Goal: Information Seeking & Learning: Learn about a topic

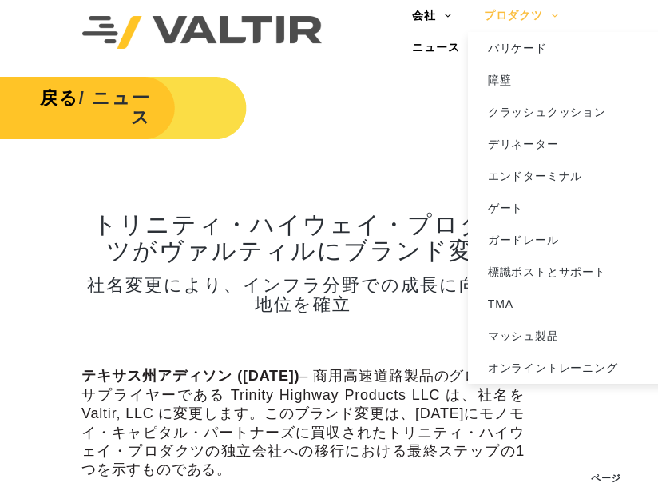
click at [504, 16] on link "プロダクツ" at bounding box center [521, 16] width 107 height 32
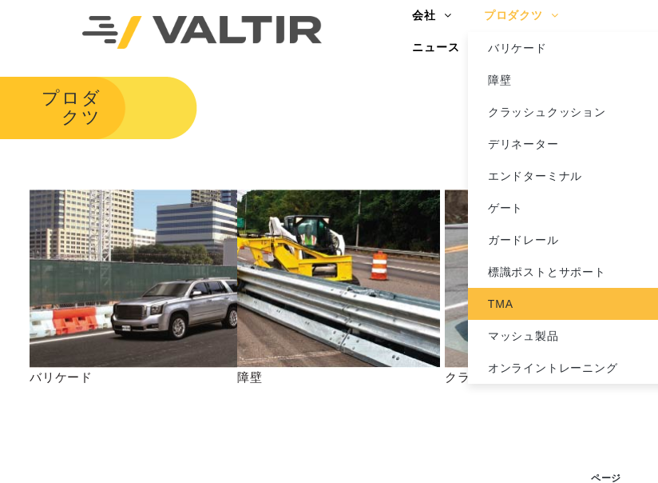
click at [493, 304] on link "TMA" at bounding box center [568, 304] width 200 height 32
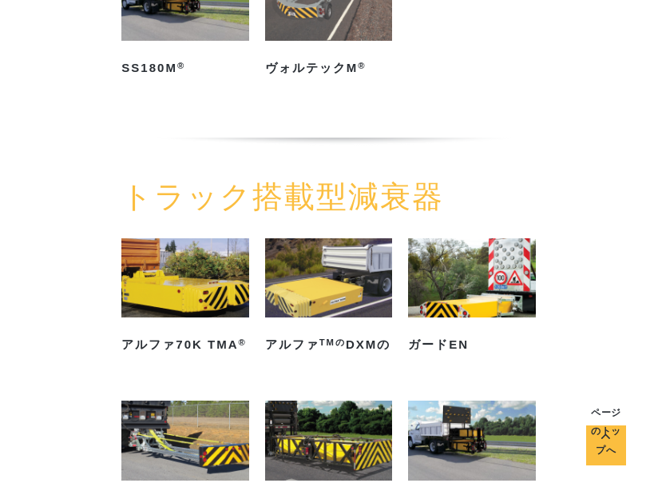
scroll to position [400, 0]
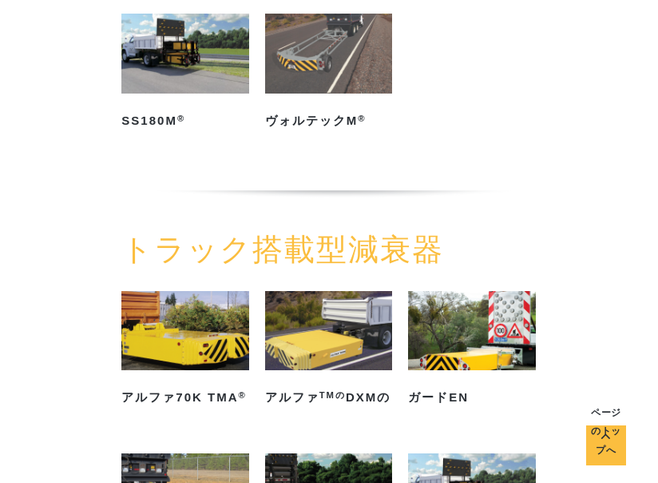
click at [140, 80] on img at bounding box center [185, 54] width 128 height 80
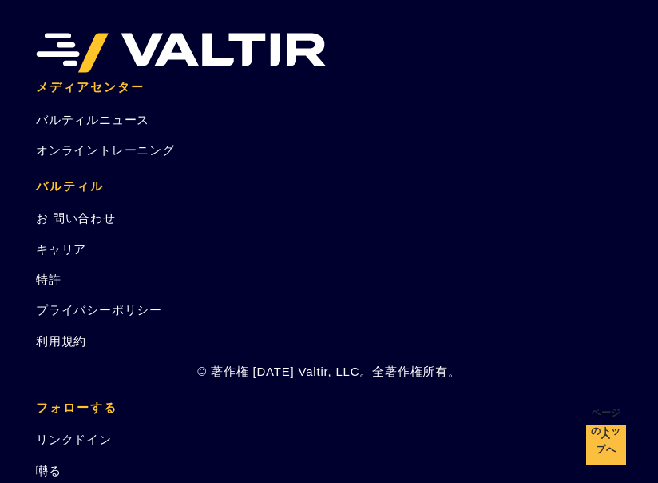
scroll to position [4075, 0]
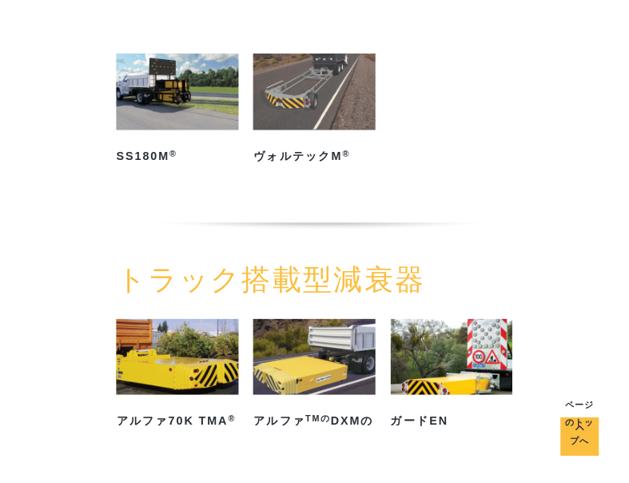
scroll to position [419, 0]
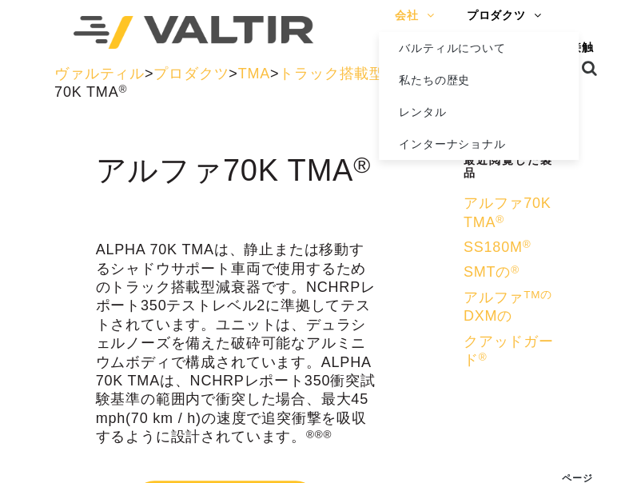
click at [407, 21] on link "会社" at bounding box center [414, 16] width 71 height 32
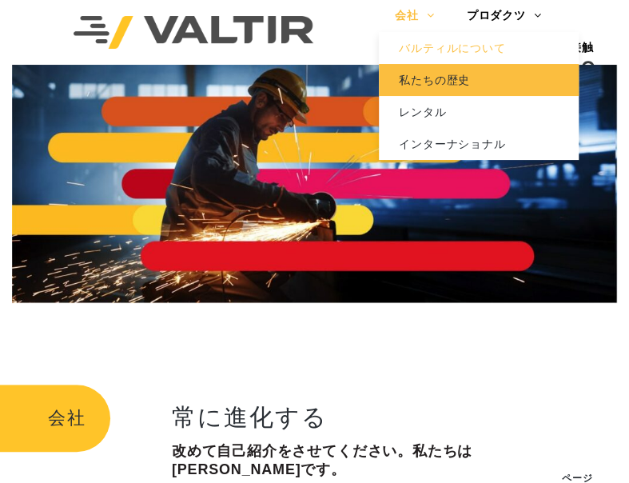
click at [421, 75] on link "私たちの歴史" at bounding box center [479, 80] width 200 height 32
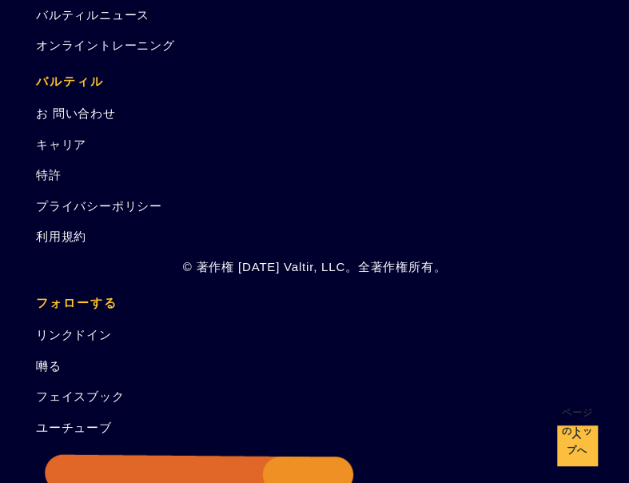
scroll to position [2883, 0]
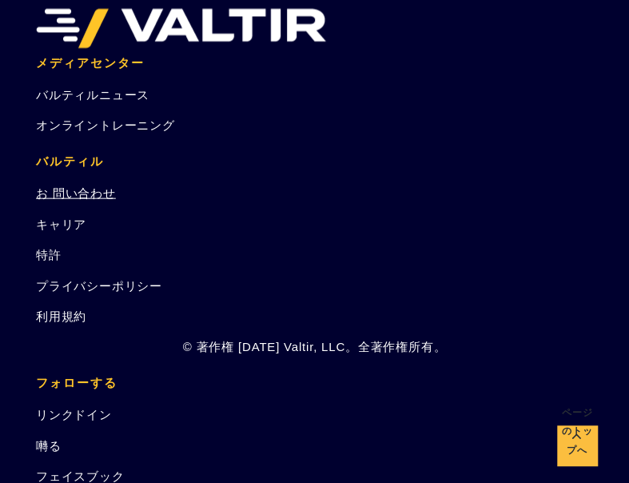
click at [77, 186] on link "お 問い合わせ" at bounding box center [76, 193] width 80 height 14
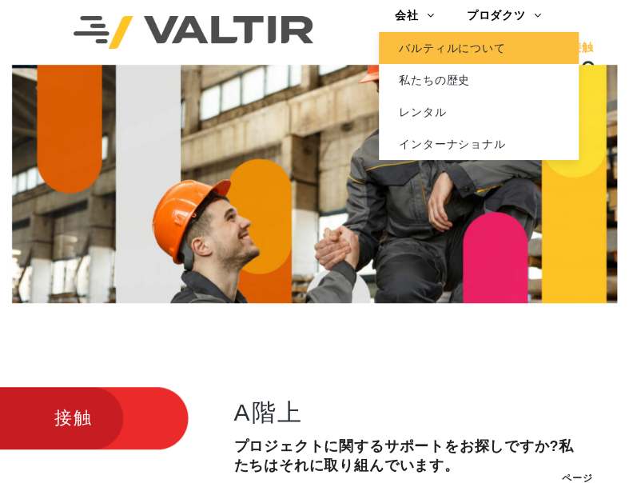
click at [421, 54] on link "バルティルについて" at bounding box center [479, 48] width 200 height 32
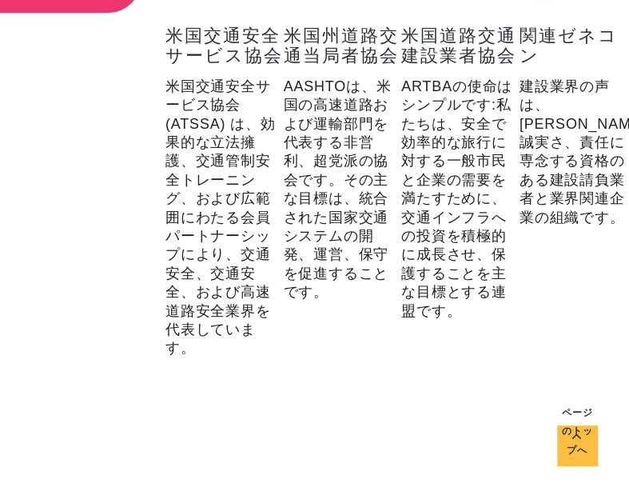
scroll to position [2317, 0]
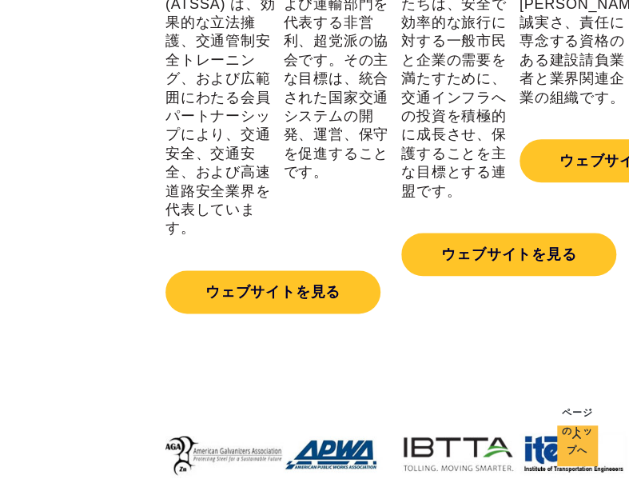
click at [111, 246] on div "関連付け 米国交通安全サービス協会 米国交通安全サービス協会 (ATSSA) は、効果的な立法擁護、交通管制安全トレーニング、および広範囲にわたる会員パートナ…" at bounding box center [314, 85] width 629 height 599
click at [81, 177] on div "関連付け 米国交通安全サービス協会 米国交通安全サービス協会 (ATSSA) は、効果的な立法擁護、交通管制安全トレーニング、および広範囲にわたる会員パートナ…" at bounding box center [314, 85] width 629 height 599
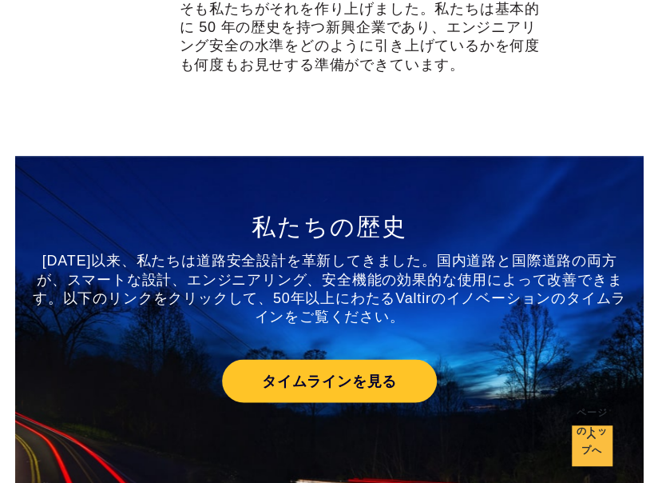
scroll to position [571, 0]
